Goal: Information Seeking & Learning: Learn about a topic

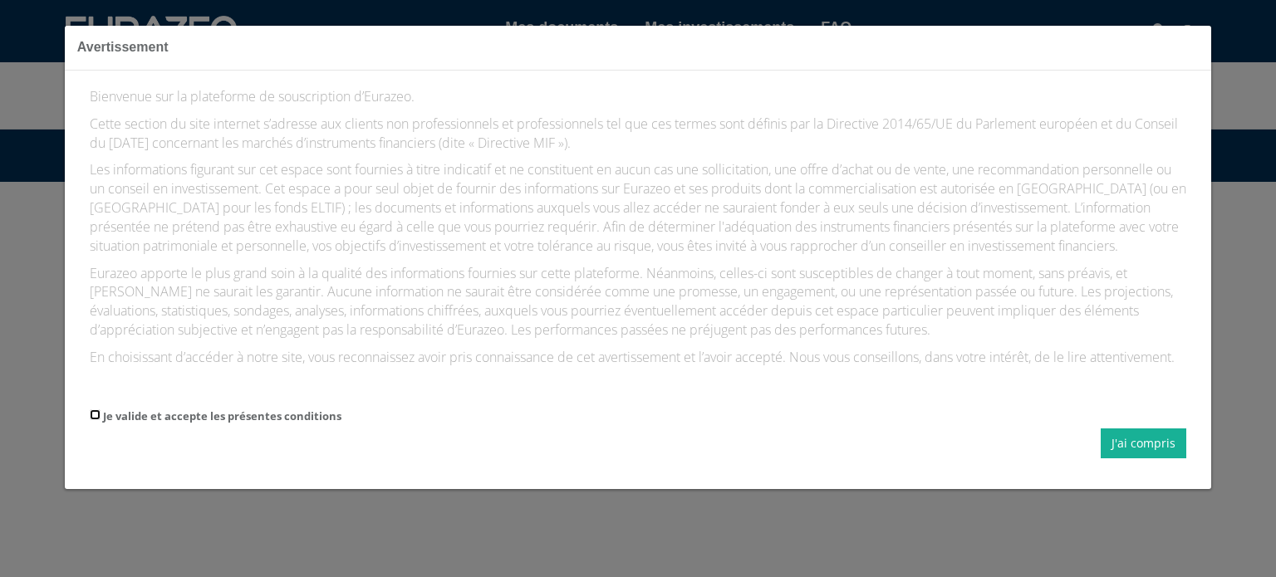
click at [91, 412] on input "Je valide et accepte les présentes conditions" at bounding box center [95, 415] width 11 height 11
checkbox input "true"
click at [1146, 445] on button "J'ai compris" at bounding box center [1144, 444] width 86 height 30
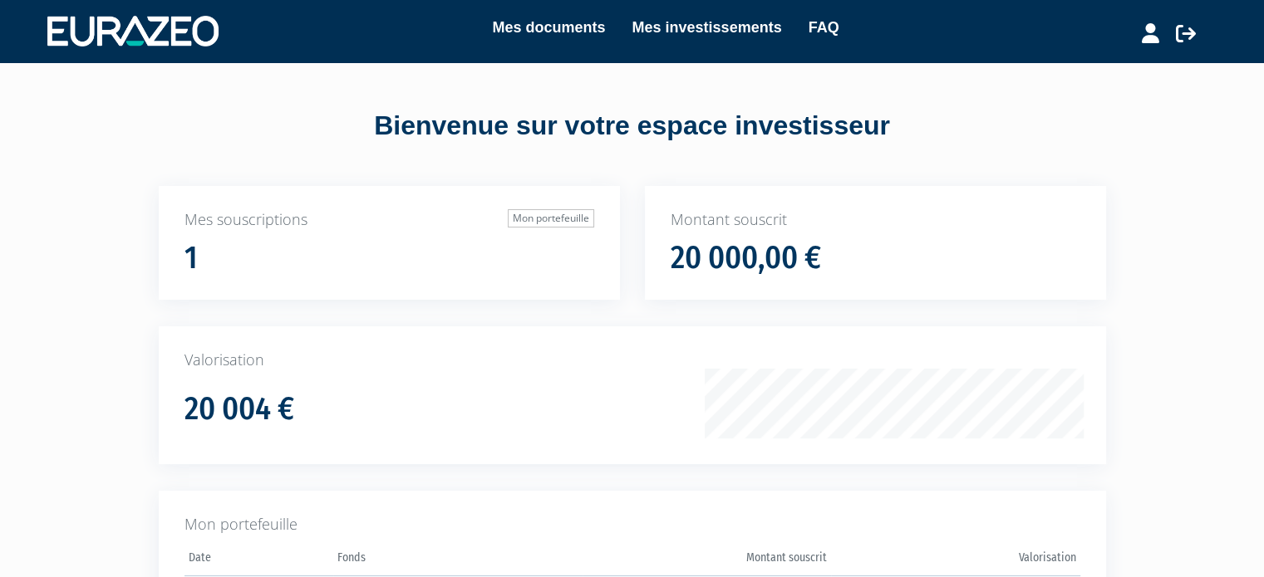
click at [330, 179] on div "Bienvenue sur votre espace investisseur Mes souscriptions Mon portefeuille 1 Mo…" at bounding box center [632, 383] width 1047 height 642
click at [741, 31] on link "Mes investissements" at bounding box center [706, 27] width 150 height 23
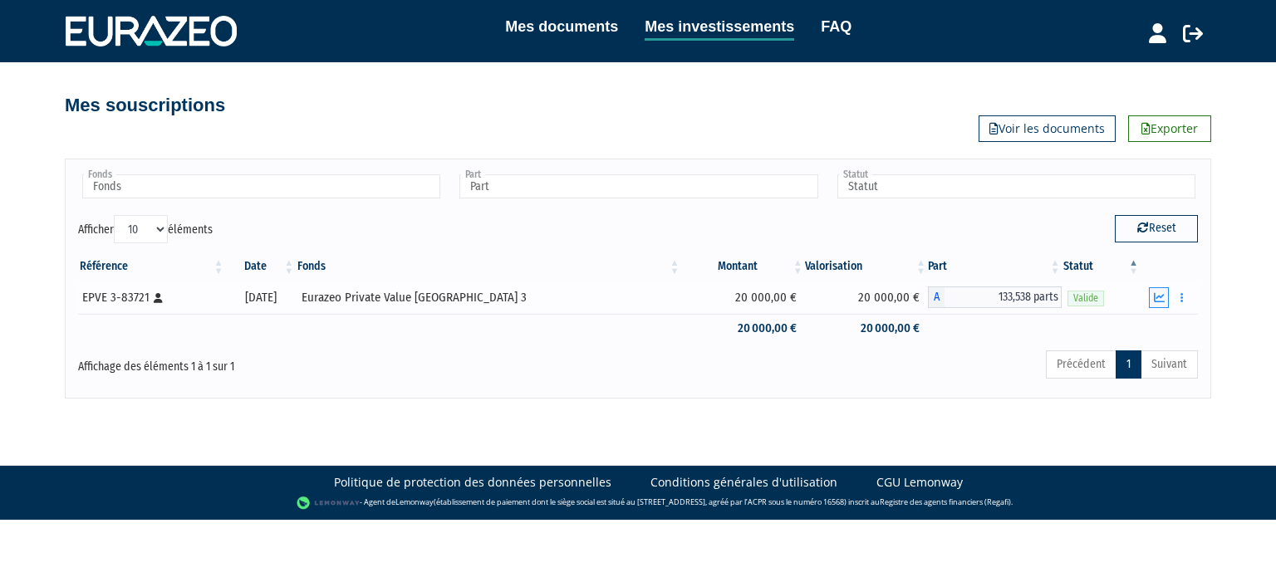
click at [1160, 297] on icon "button" at bounding box center [1159, 297] width 11 height 11
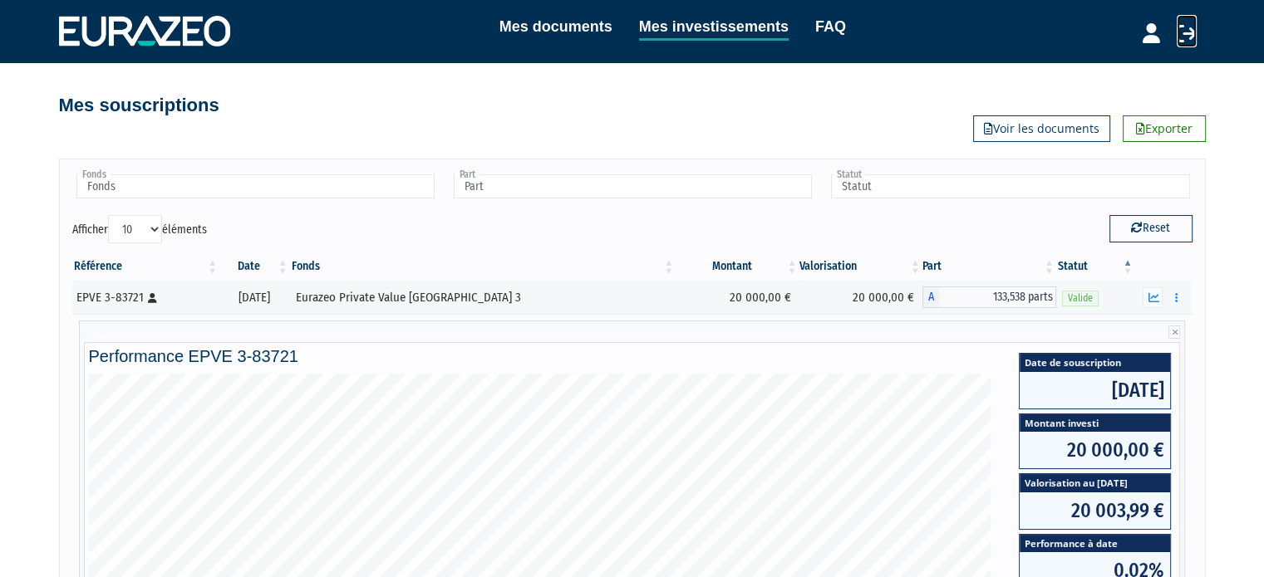
click at [1186, 32] on icon at bounding box center [1186, 33] width 20 height 20
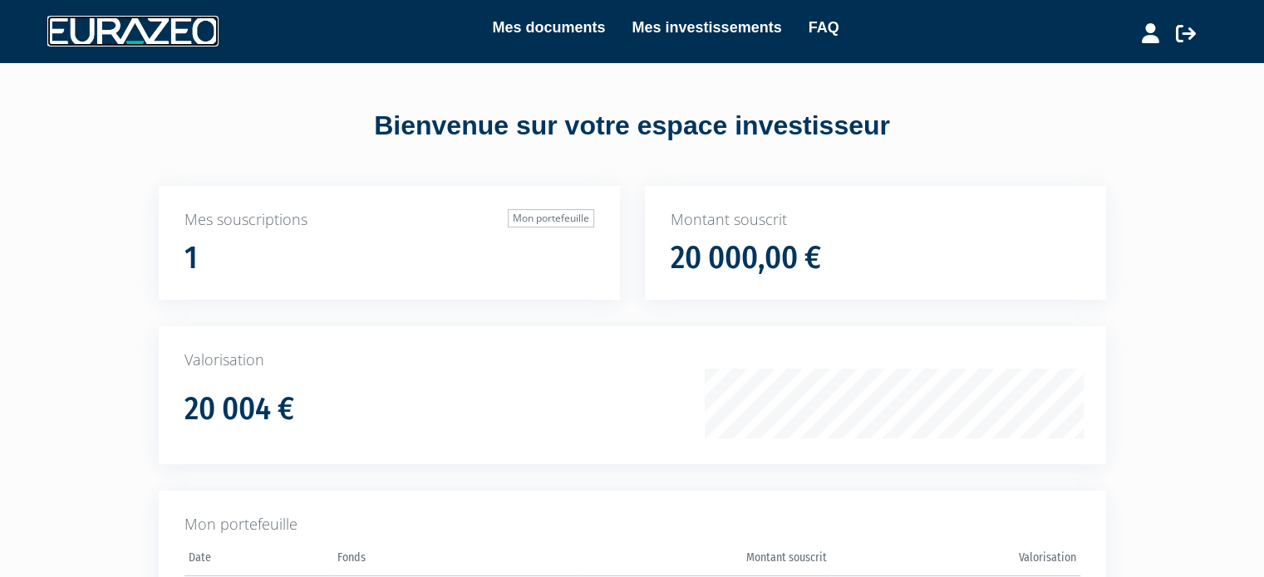
click at [115, 27] on img at bounding box center [132, 31] width 171 height 30
click at [821, 22] on link "FAQ" at bounding box center [823, 27] width 31 height 23
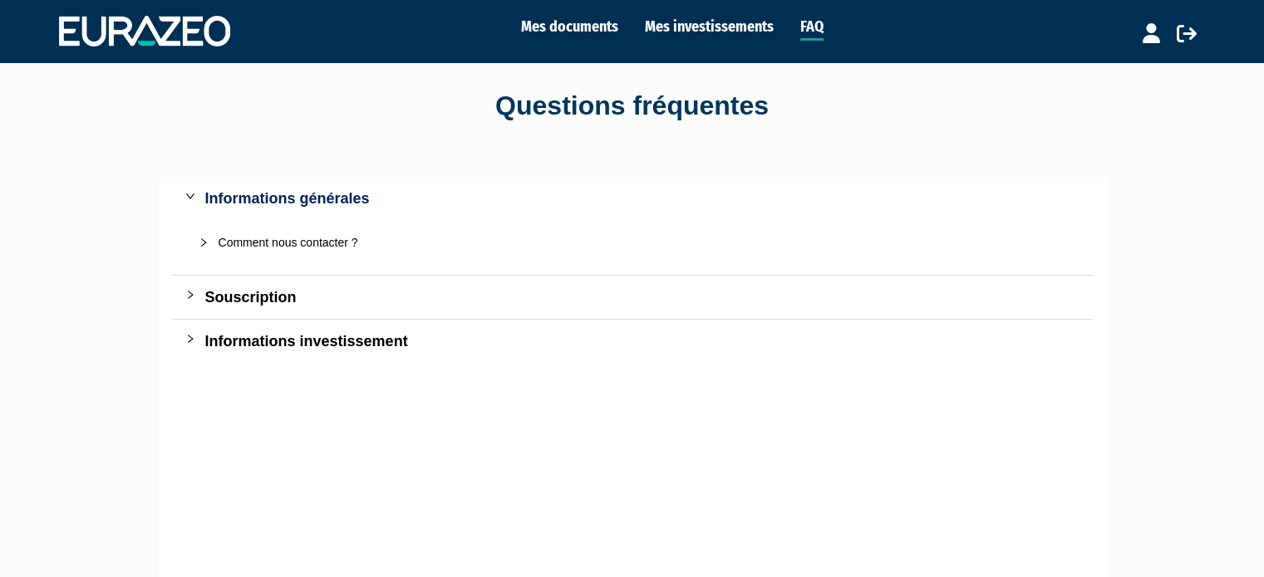
click at [252, 345] on div "Informations investissement" at bounding box center [642, 341] width 874 height 23
click at [236, 295] on div "Souscription" at bounding box center [642, 297] width 874 height 23
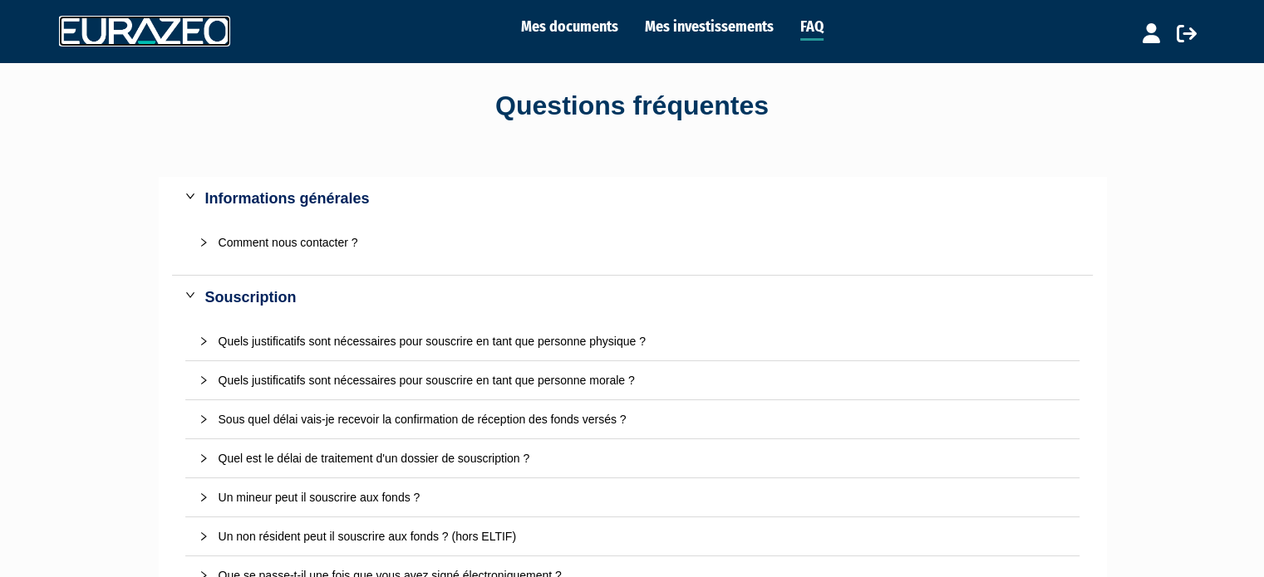
click at [104, 37] on img at bounding box center [144, 31] width 171 height 30
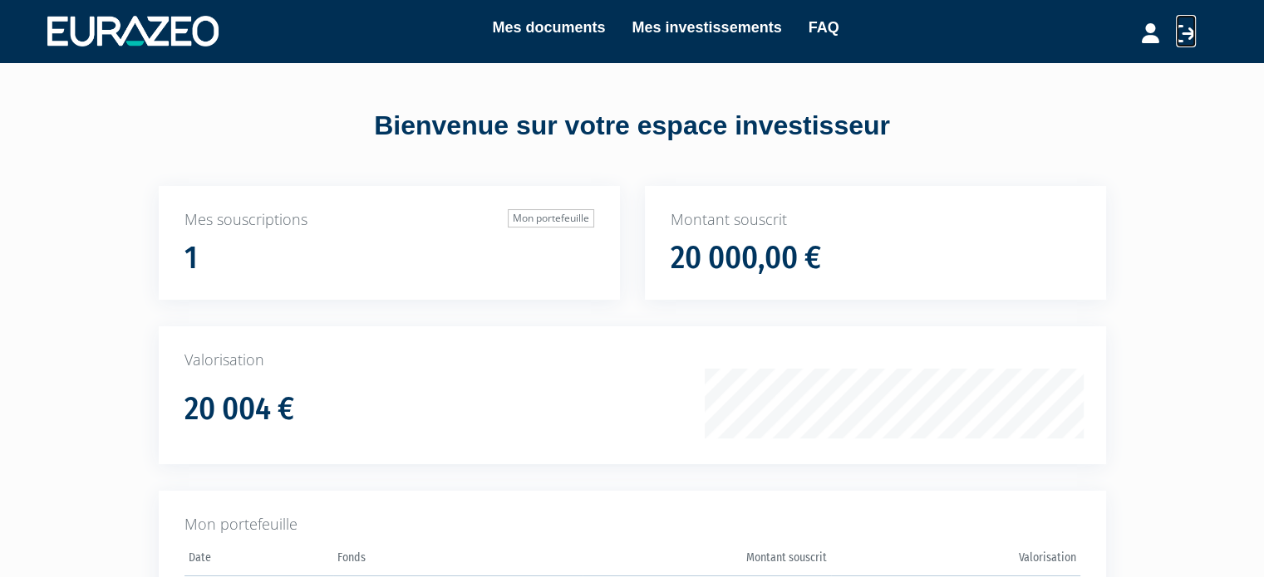
click at [1188, 29] on icon at bounding box center [1186, 33] width 20 height 20
